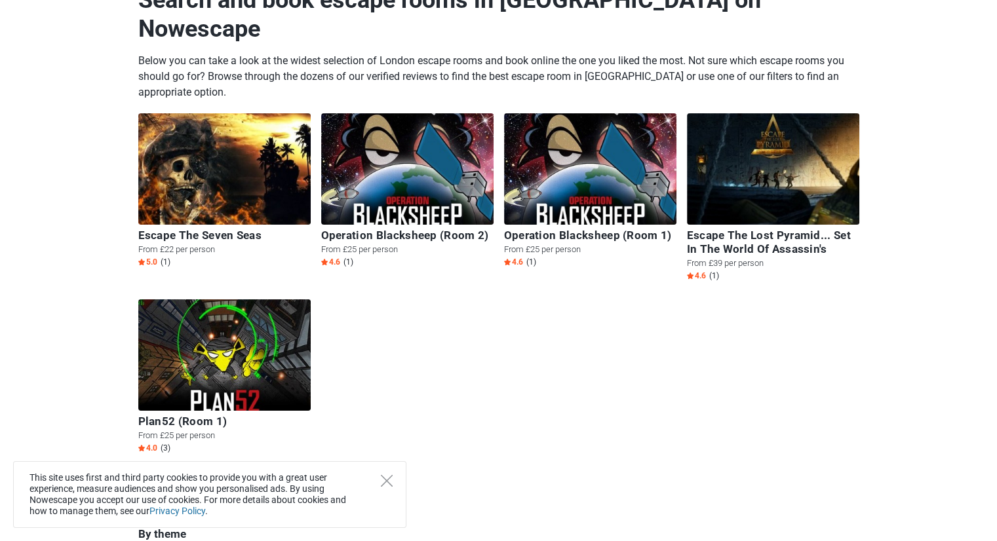
scroll to position [94, 0]
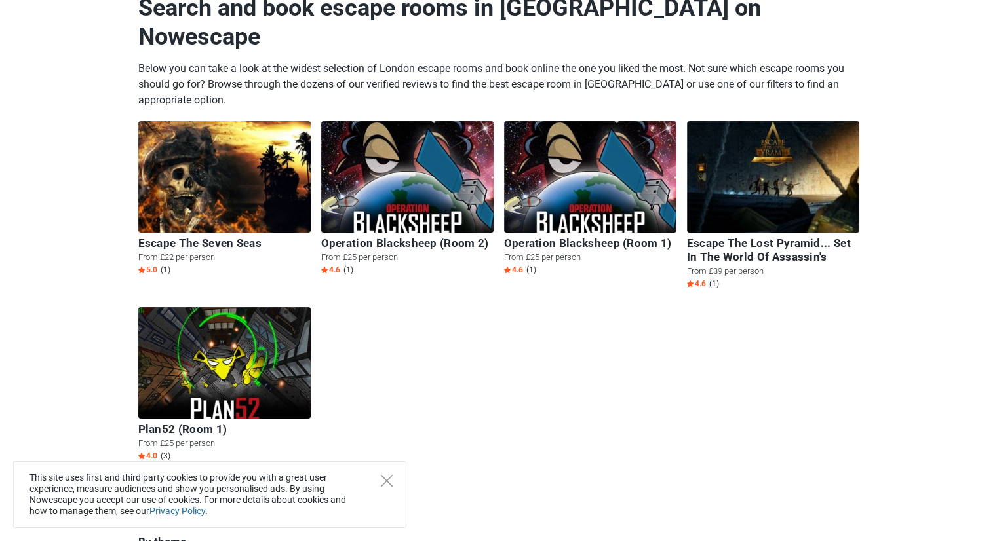
click at [395, 473] on div "This site uses first and third party cookies to provide you with a great user e…" at bounding box center [209, 494] width 393 height 67
click at [390, 483] on icon "Close" at bounding box center [387, 481] width 12 height 12
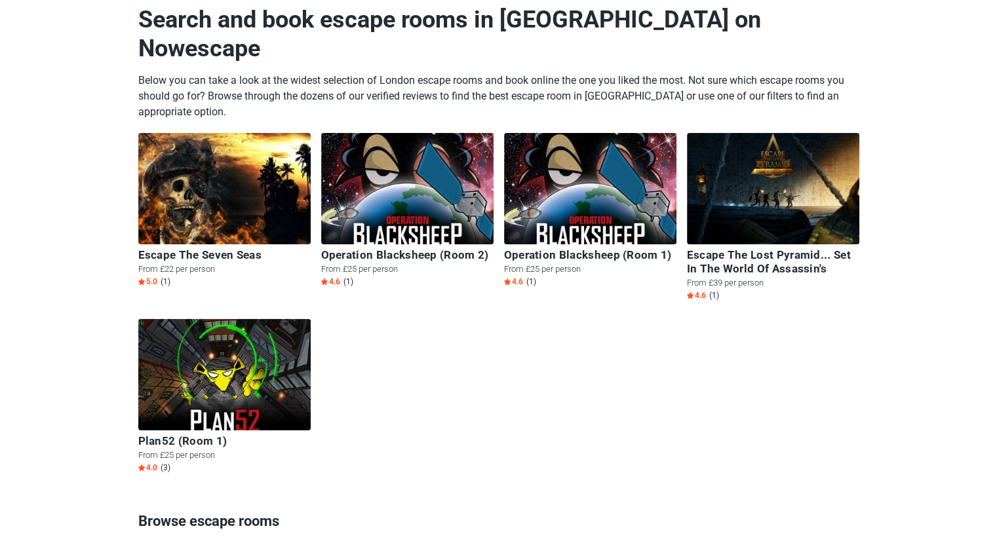
scroll to position [0, 0]
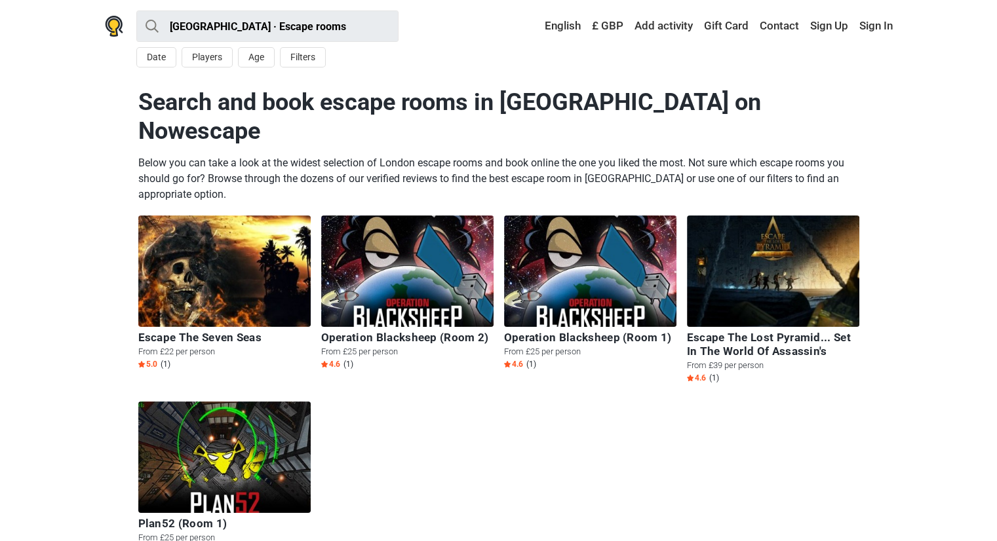
click at [692, 459] on div "Escape The Seven Seas From £22 per person 5.0 (1) Operation Blacksheep (Room 2)…" at bounding box center [498, 395] width 731 height 358
click at [666, 477] on div "Escape The Seven Seas From £22 per person 5.0 (1) Operation Blacksheep (Room 2)…" at bounding box center [498, 395] width 731 height 358
click at [586, 386] on div "Escape The Seven Seas From £22 per person 5.0 (1) Operation Blacksheep (Room 2)…" at bounding box center [498, 395] width 731 height 358
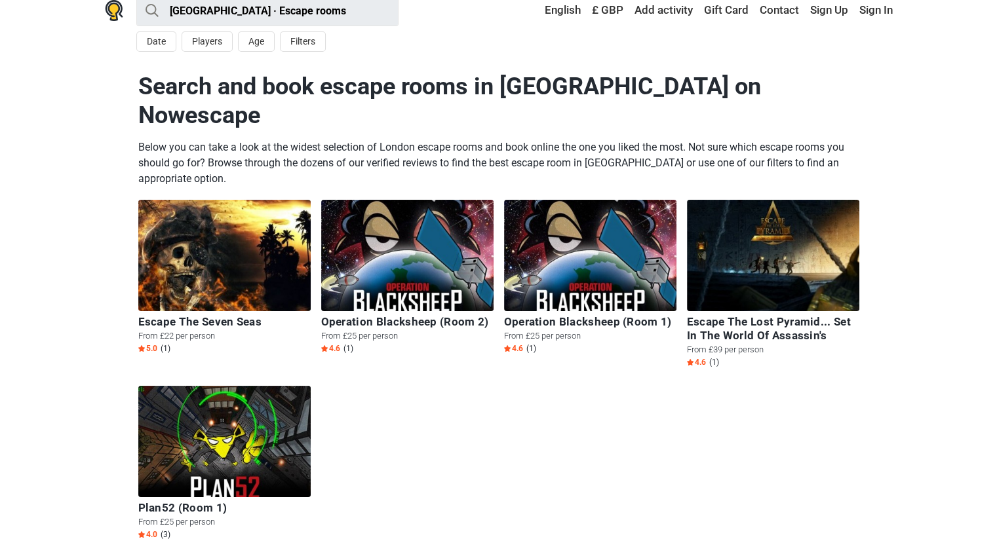
scroll to position [15, 0]
